Goal: Answer question/provide support: Share knowledge or assist other users

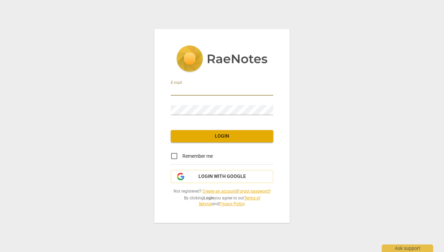
click at [190, 88] on input "email" at bounding box center [222, 91] width 103 height 10
type input "[EMAIL_ADDRESS][DOMAIN_NAME]"
click at [216, 134] on span "Login" at bounding box center [222, 136] width 92 height 7
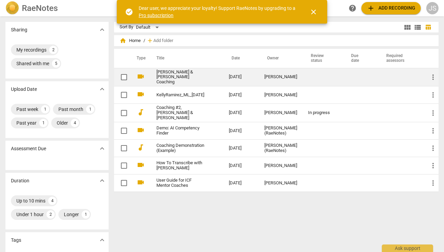
click at [157, 77] on link "[PERSON_NAME] & [PERSON_NAME] Coaching" at bounding box center [181, 77] width 48 height 15
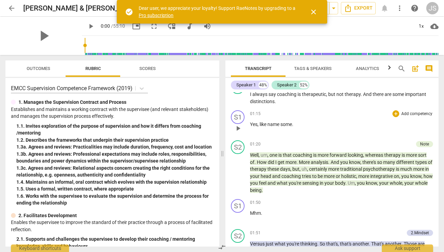
scroll to position [293, 0]
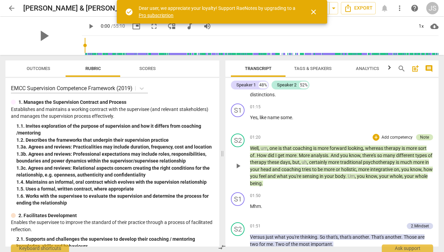
click at [426, 137] on div "Note" at bounding box center [424, 137] width 9 height 6
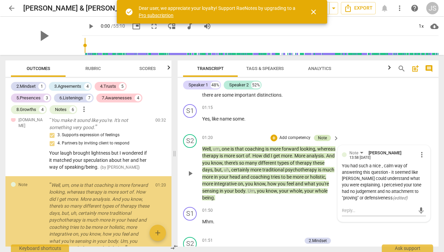
scroll to position [90, 0]
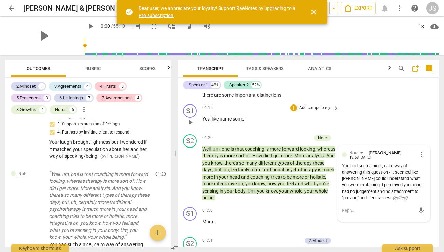
click at [380, 120] on div "S1 play_arrow pause 01:15 + Add competency keyboard_arrow_right Yes , like name…" at bounding box center [308, 116] width 261 height 30
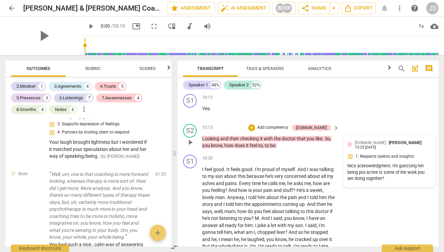
scroll to position [2492, 0]
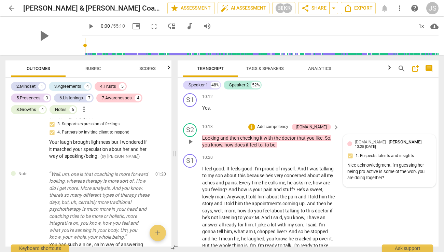
click at [383, 174] on div "Nice acknowledgment. I'm guessing her being pro-active is some of the work you …" at bounding box center [390, 171] width 84 height 19
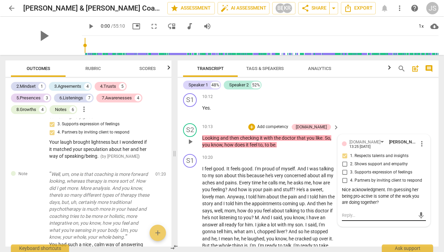
click at [349, 215] on textarea at bounding box center [378, 215] width 73 height 6
type textarea "W"
type textarea "We"
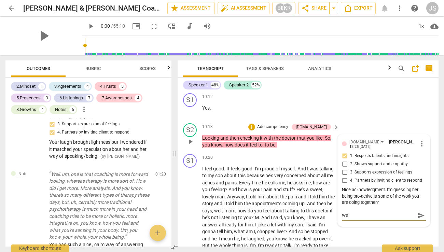
type textarea "We"
type textarea "We h"
type textarea "We ha"
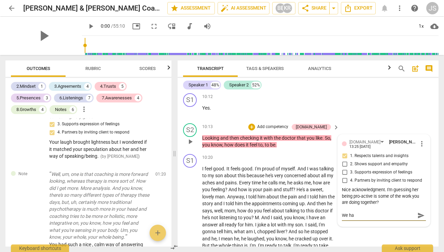
type textarea "We had"
type textarea "We had t"
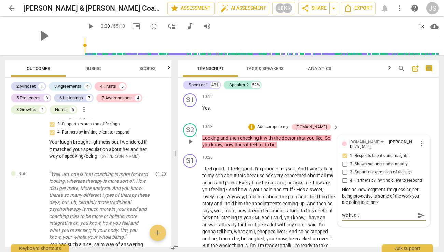
type textarea "We had ta"
type textarea "We had tal"
type textarea "We had talk"
type textarea "We had talke"
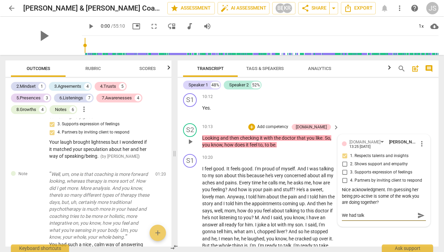
type textarea "We had talke"
type textarea "We had talked"
type textarea "We had talked a"
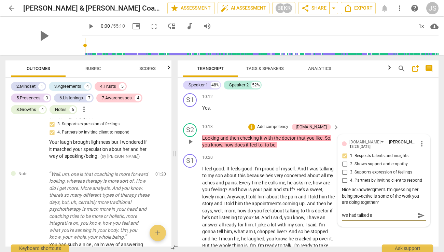
type textarea "We had talked a"
type textarea "We had talked ab"
type textarea "We had talked abo"
type textarea "We had talked abou"
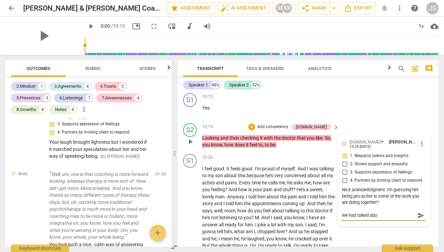
type textarea "We had talked abou"
type textarea "We had talked about"
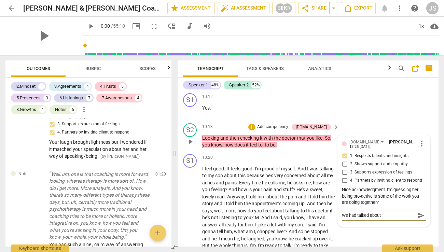
type textarea "We had talked about h"
type textarea "We had talked about ho"
type textarea "We had talked about how"
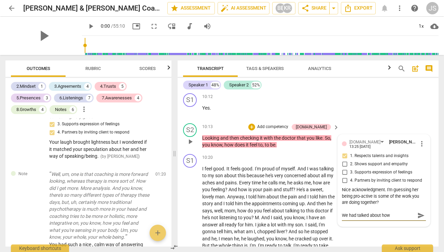
type textarea "We had talked about how"
type textarea "We had talked about how s"
type textarea "We had talked about how sh"
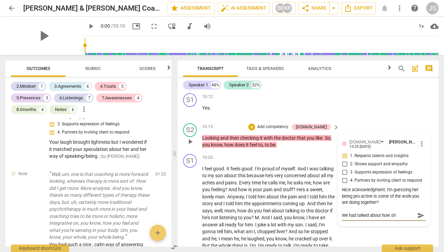
type textarea "We had talked about how she"
type textarea "We had talked about how she i"
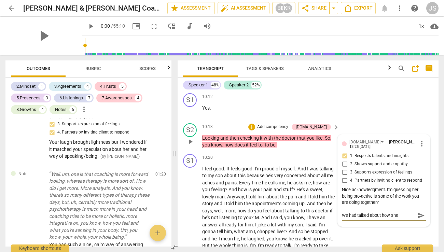
type textarea "We had talked about how she i"
type textarea "We had talked about how she is"
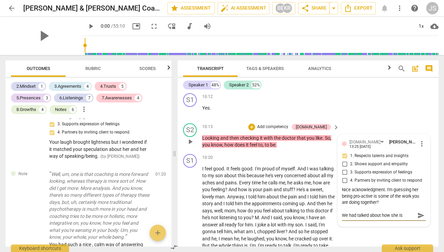
type textarea "We had talked about how she is t"
type textarea "We had talked about how she is th"
type textarea "We had talked about how she is the"
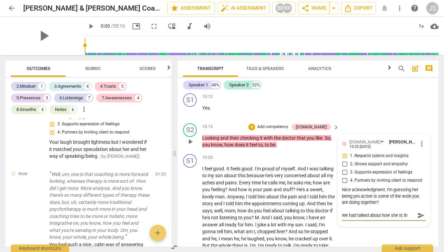
type textarea "We had talked about how she is the"
type textarea "We had talked about how she is the e"
type textarea "We had talked about how she is the ex"
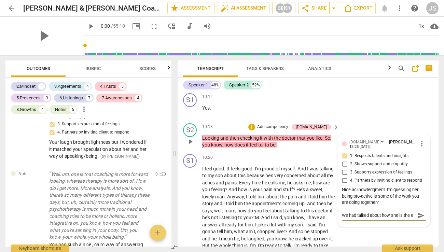
type textarea "We had talked about how she is the ex"
type textarea "We had talked about how she is the exp"
type textarea "We had talked about how she is the expe"
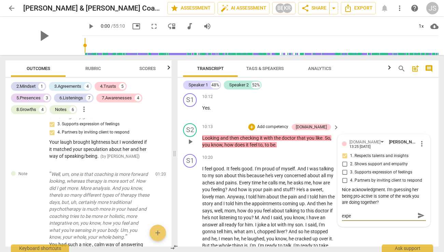
type textarea "We had talked about how she is the exper"
type textarea "We had talked about how she is the expert"
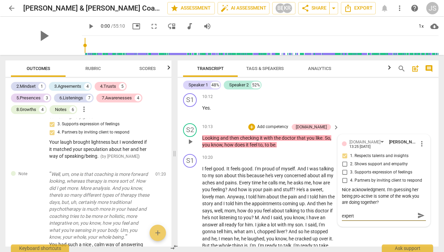
type textarea "We had talked about how she is the expert"
type textarea "We had talked about how she is the expert o"
type textarea "We had talked about how she is the expert on"
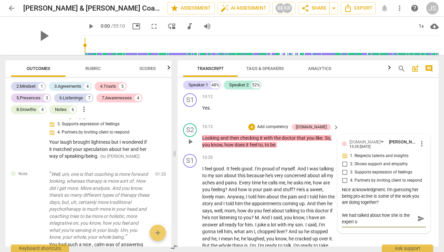
type textarea "We had talked about how she is the expert on"
type textarea "We had talked about how she is the expert on t"
type textarea "We had talked about how she is the expert on"
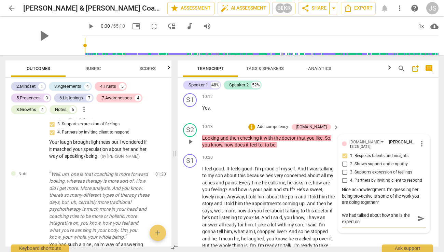
type textarea "We had talked about how she is the expert on h"
type textarea "We had talked about how she is the expert on he"
type textarea "We had talked about how she is the expert on her"
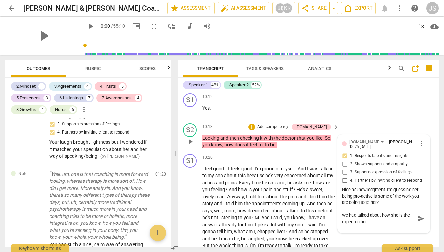
type textarea "We had talked about how she is the expert on her"
type textarea "We had talked about how she is the expert on her b"
type textarea "We had talked about how she is the expert on her bo"
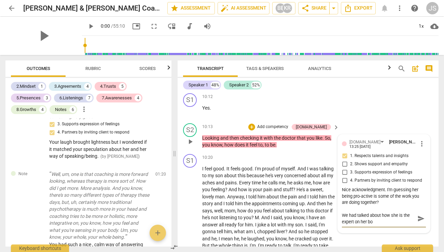
type textarea "We had talked about how she is the expert on her bod"
type textarea "We had talked about how she is the expert on her body"
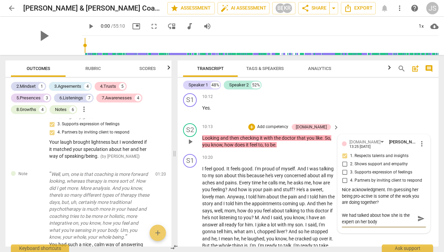
type textarea "We had talked about how she is the expert on her body s"
type textarea "We had talked about how she is the expert on her body so"
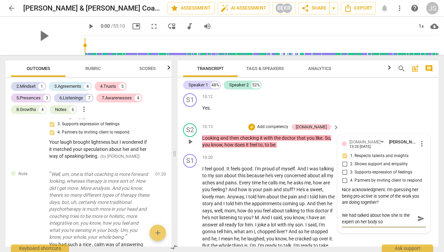
type textarea "We had talked about how she is the expert on her body so i"
type textarea "We had talked about how she is the expert on her body so it"
type textarea "We had talked about how she is the expert on her body so it'"
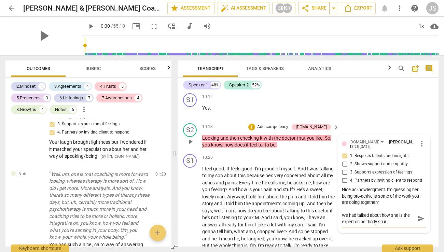
type textarea "We had talked about how she is the expert on her body so it'"
type textarea "We had talked about how she is the expert on her body so it's"
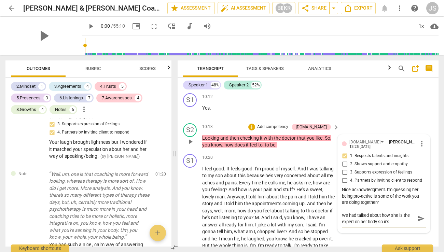
type textarea "We had talked about how she is the expert on her body so it's t"
type textarea "We had talked about how she is the expert on her body so it's te"
type textarea "We had talked about how she is the expert on her body so it's tea"
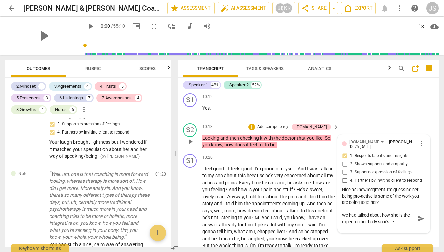
type textarea "We had talked about how she is the expert on her body so it's tea"
type textarea "We had talked about how she is the expert on her body so it's team"
type textarea "We had talked about how she is the expert on her body so it's teamw"
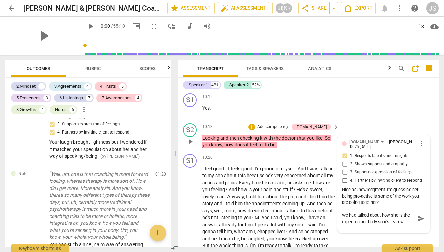
type textarea "We had talked about how she is the expert on her body so it's teamwo"
type textarea "We had talked about how she is the expert on her body so it's teamwor"
type textarea "We had talked about how she is the expert on her body so it's teamwork"
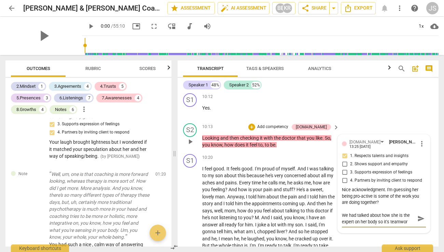
type textarea "We had talked about how she is the expert on her body so it's teamwork"
type textarea "We had talked about how she is the expert on her body so it's teamwork w"
type textarea "We had talked about how she is the expert on her body so it's teamwork wi"
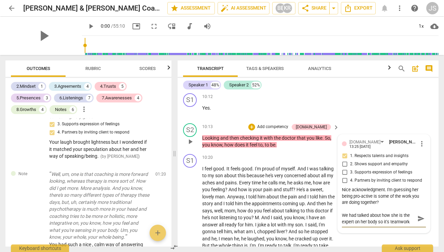
scroll to position [6, 0]
type textarea "We had talked about how she is the expert on her body so it's teamwork wit"
type textarea "We had talked about how she is the expert on her body so it's teamwork with"
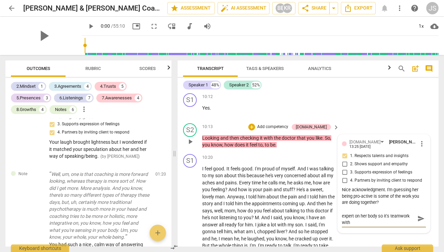
type textarea "We had talked about how she is the expert on her body so it's teamwork with"
type textarea "We had talked about how she is the expert on her body so it's teamwork with t"
type textarea "We had talked about how she is the expert on her body so it's teamwork with th"
type textarea "We had talked about how she is the expert on her body so it's teamwork with the"
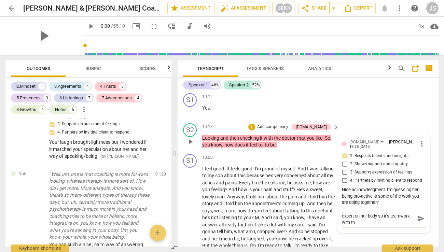
type textarea "We had talked about how she is the expert on her body so it's teamwork with the"
type textarea "We had talked about how she is the expert on her body so it's teamwork with the…"
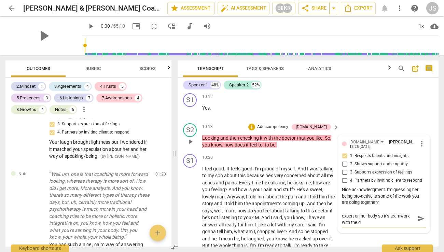
type textarea "We had talked about how she is the expert on her body so it's teamwork with the…"
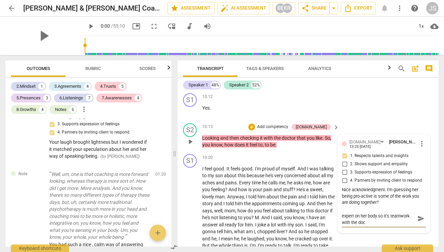
type textarea "We had talked about how she is the expert on her body so it's teamwork with the…"
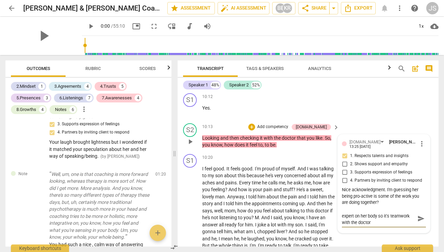
scroll to position [0, 0]
type textarea "We had talked about how she is the expert on her body so it's teamwork with the…"
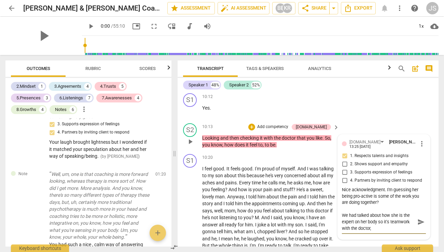
type textarea "We had talked about how she is the expert on her body so it's teamwork with the…"
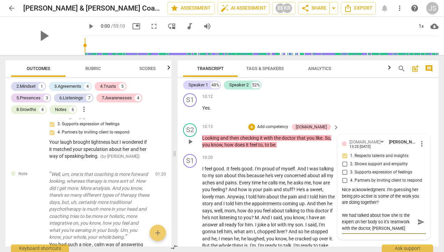
type textarea "We had talked about how she is the expert on her body so it's teamwork with the…"
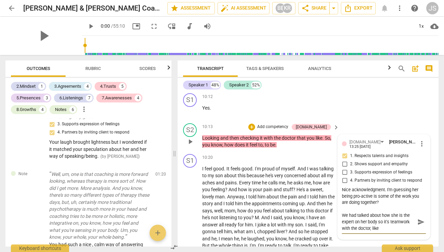
type textarea "We had talked about how she is the expert on her body so it's teamwork with the…"
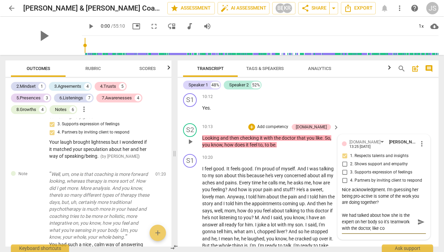
type textarea "We had talked about how she is the expert on her body so it's teamwork with the…"
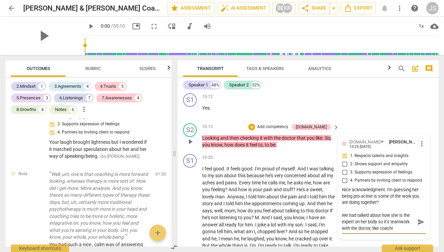
type textarea "We had talked about how she is the expert on her body so it's teamwork with the…"
click at [418, 220] on span "send" at bounding box center [422, 222] width 8 height 8
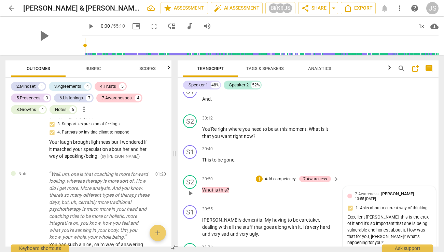
scroll to position [6273, 0]
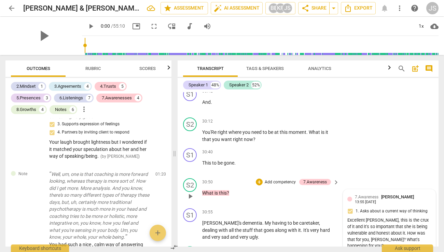
click at [410, 217] on div "Excellent [PERSON_NAME], this is the crux of it and it's so important that she …" at bounding box center [390, 233] width 84 height 32
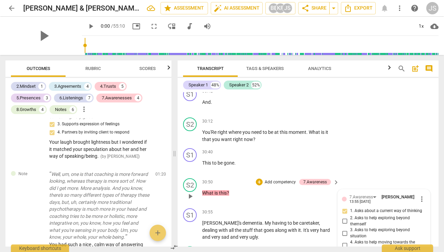
click at [419, 195] on span "more_vert" at bounding box center [422, 199] width 8 height 8
click at [375, 168] on div at bounding box center [222, 126] width 444 height 252
click at [318, 206] on div "S1 play_arrow pause 30:55 + Add competency keyboard_arrow_right [PERSON_NAME]'s…" at bounding box center [308, 225] width 261 height 38
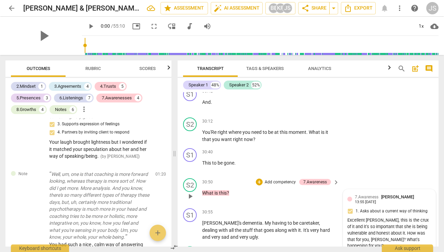
click at [412, 217] on div "Excellent [PERSON_NAME], this is the crux of it and it's so important that she …" at bounding box center [390, 233] width 84 height 32
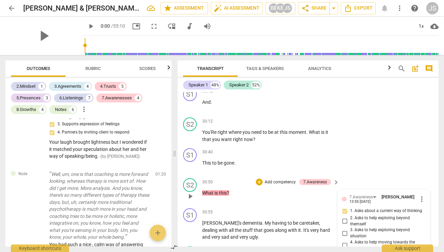
click at [322, 178] on div "30:50 + Add competency 7.Awareness keyboard_arrow_right What is this ?" at bounding box center [271, 190] width 138 height 25
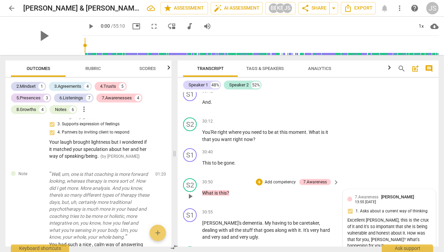
click at [412, 217] on div "Excellent [PERSON_NAME], this is the crux of it and it's so important that she …" at bounding box center [390, 233] width 84 height 32
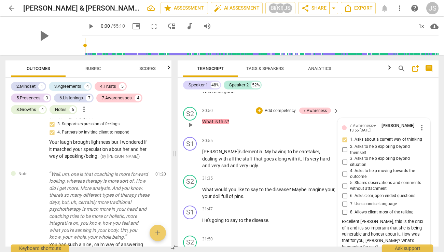
scroll to position [6346, 0]
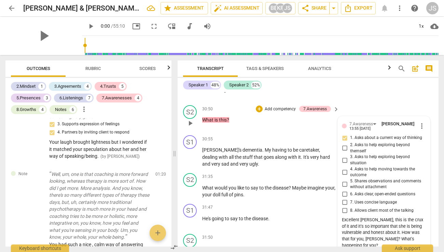
type textarea "I"
type textarea "In"
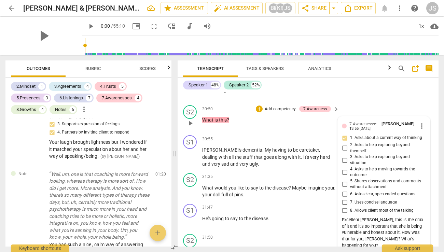
type textarea "In t"
type textarea "In th"
type textarea "In tha"
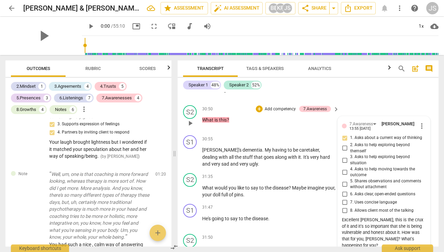
type textarea "In that"
type textarea "In that m"
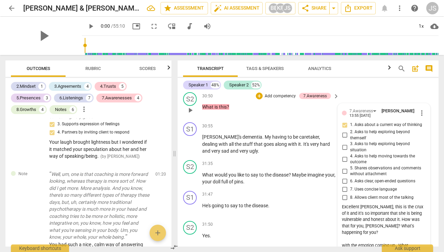
scroll to position [6, 0]
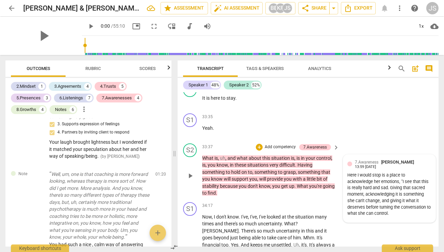
scroll to position [6725, 0]
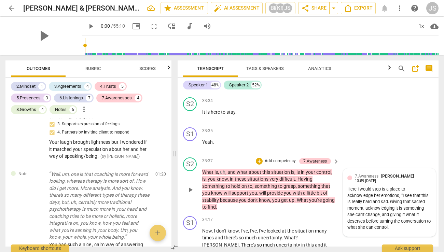
click at [397, 186] on div "Here I would stop is a place to acknowledge her emotions, "I see that this is r…" at bounding box center [390, 208] width 84 height 45
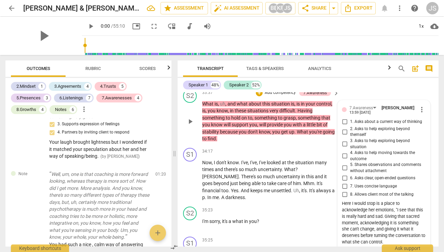
scroll to position [6795, 0]
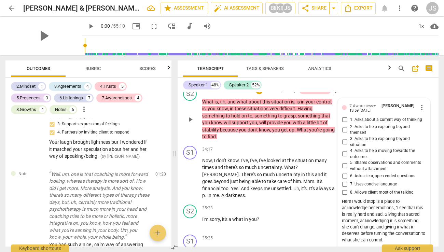
click at [351, 250] on textarea at bounding box center [378, 253] width 73 height 6
click at [418, 252] on span "send" at bounding box center [422, 257] width 8 height 8
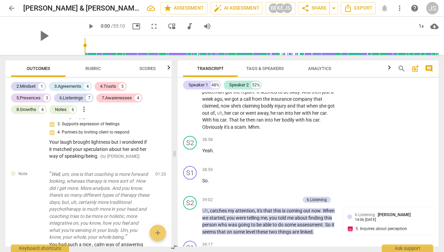
scroll to position [7318, 0]
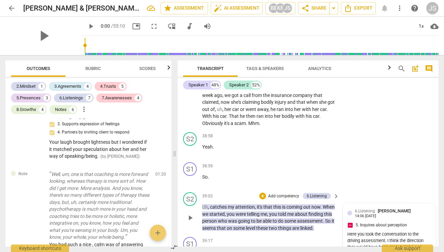
click at [380, 231] on div "Here you took the conversation to the driving assessment. I think the direction…" at bounding box center [390, 250] width 84 height 39
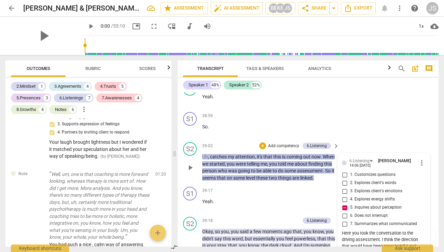
scroll to position [7373, 0]
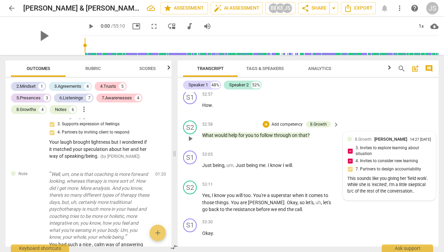
scroll to position [10682, 0]
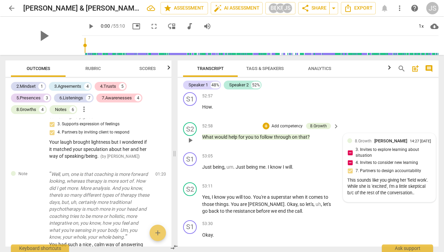
click at [380, 138] on span "[PERSON_NAME]" at bounding box center [391, 140] width 33 height 5
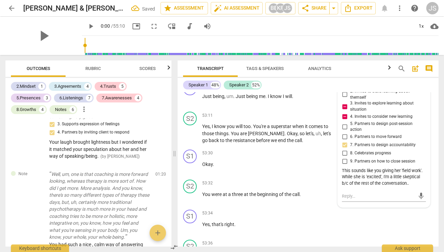
scroll to position [10753, 0]
click at [356, 193] on textarea at bounding box center [378, 196] width 73 height 6
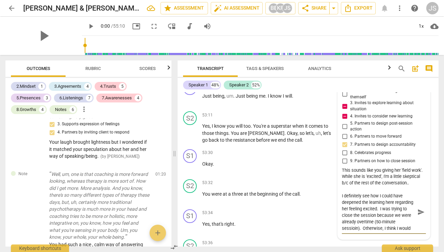
scroll to position [6, 0]
click at [355, 218] on textarea "I definitely see how I could have deepened the learning here regarding her feel…" at bounding box center [378, 212] width 73 height 39
click at [371, 215] on textarea "I definitely see how I could have deepened the learning here regarding her feel…" at bounding box center [378, 212] width 73 height 39
drag, startPoint x: 404, startPoint y: 184, endPoint x: 344, endPoint y: 181, distance: 60.2
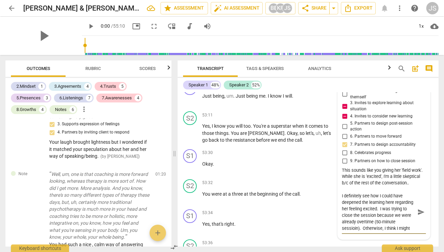
click at [344, 193] on textarea "I definitely see how I could have deepened the learning here regarding her feel…" at bounding box center [378, 212] width 73 height 39
click at [344, 193] on textarea "I hear you about deepened the learning here regarding her feeling excited. I wa…" at bounding box center [378, 212] width 73 height 39
click at [393, 193] on textarea "I hear you about deepened the learning here regarding her feeling excited. I wa…" at bounding box center [378, 212] width 73 height 39
click at [367, 193] on textarea "I hear you about deepening the learning here regarding her feeling excited. I w…" at bounding box center [378, 212] width 73 height 39
drag, startPoint x: 367, startPoint y: 190, endPoint x: 357, endPoint y: 198, distance: 13.4
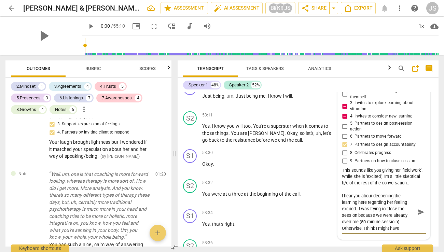
click at [357, 198] on textarea "I hear you about deepening the learning here regarding her feeling excited. I w…" at bounding box center [378, 212] width 73 height 39
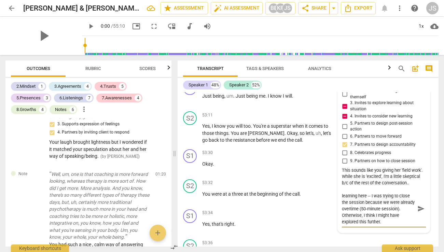
click at [368, 207] on textarea "I hear you about deepening the learning here -- I was trying to close the sessi…" at bounding box center [378, 209] width 73 height 32
click at [376, 208] on textarea "I hear you about deepening the learning here -- I was trying to close the sessi…" at bounding box center [378, 209] width 73 height 32
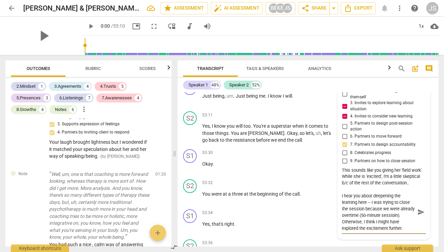
click at [365, 216] on textarea "I hear you about deepening the learning here -- I was trying to close the sessi…" at bounding box center [378, 212] width 73 height 39
click at [420, 208] on span "send" at bounding box center [422, 212] width 8 height 8
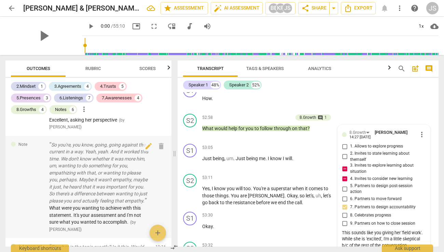
scroll to position [1184, 0]
click at [145, 150] on span "edit" at bounding box center [149, 146] width 8 height 8
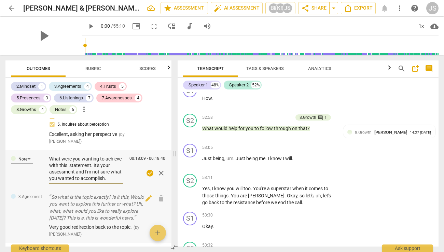
scroll to position [1163, 0]
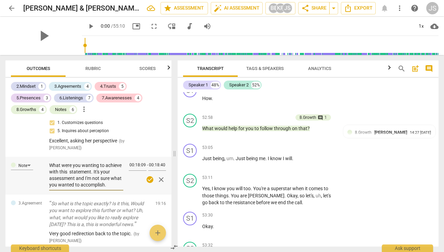
click at [116, 188] on textarea "What were you wanting to achieve with this statement. It's your assessment and …" at bounding box center [86, 175] width 74 height 26
click at [73, 188] on textarea "What were you wanting to achieve with this statement. It's your assessment and …" at bounding box center [86, 175] width 74 height 26
click at [158, 184] on span "close" at bounding box center [161, 180] width 8 height 8
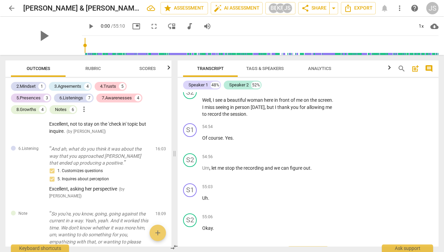
scroll to position [11264, 0]
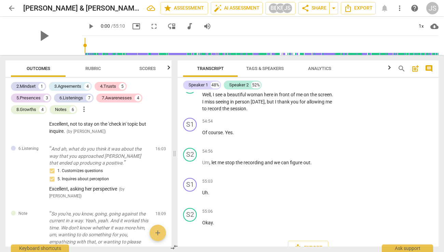
click at [435, 8] on div "JS" at bounding box center [433, 8] width 12 height 12
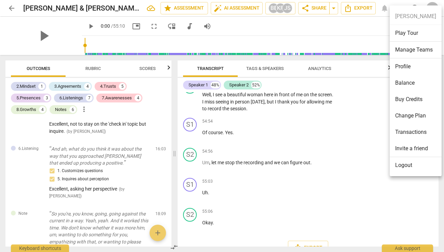
click at [403, 165] on li "Logout" at bounding box center [416, 165] width 52 height 16
